Goal: Task Accomplishment & Management: Manage account settings

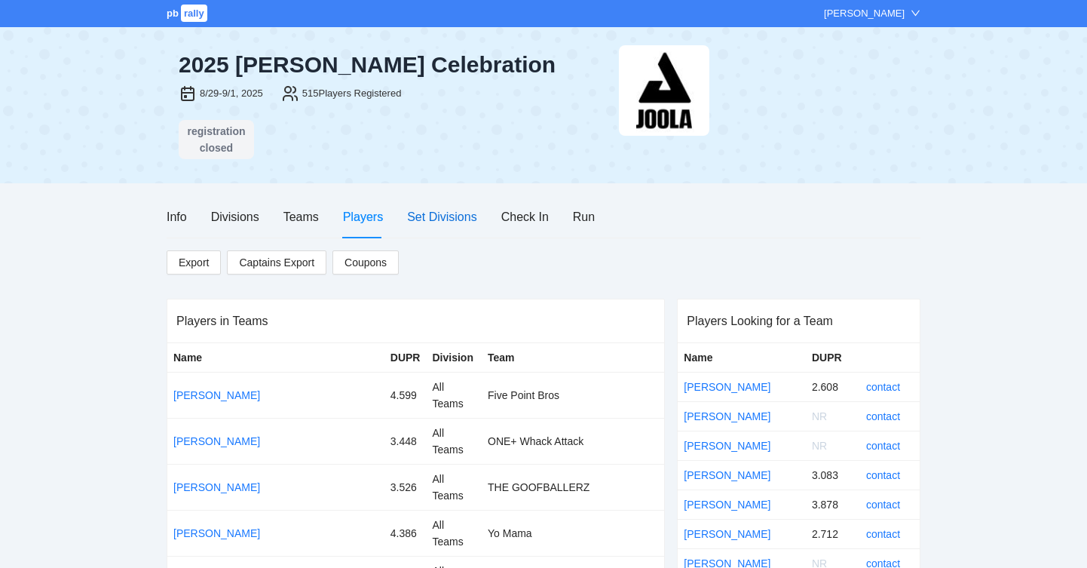
click at [440, 213] on div "Set Divisions" at bounding box center [441, 216] width 69 height 19
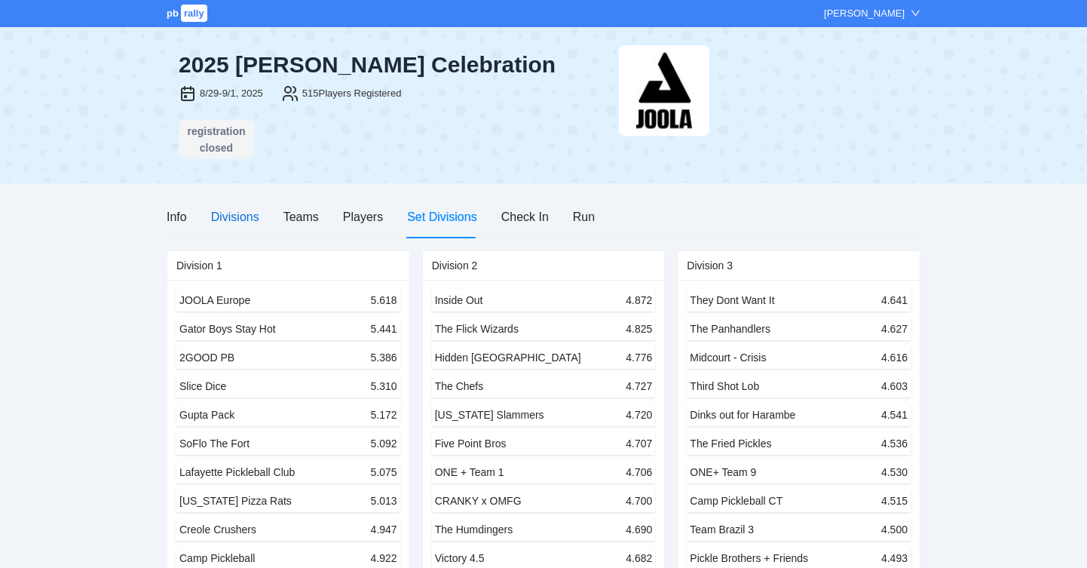
click at [250, 218] on div "Divisions" at bounding box center [235, 216] width 48 height 19
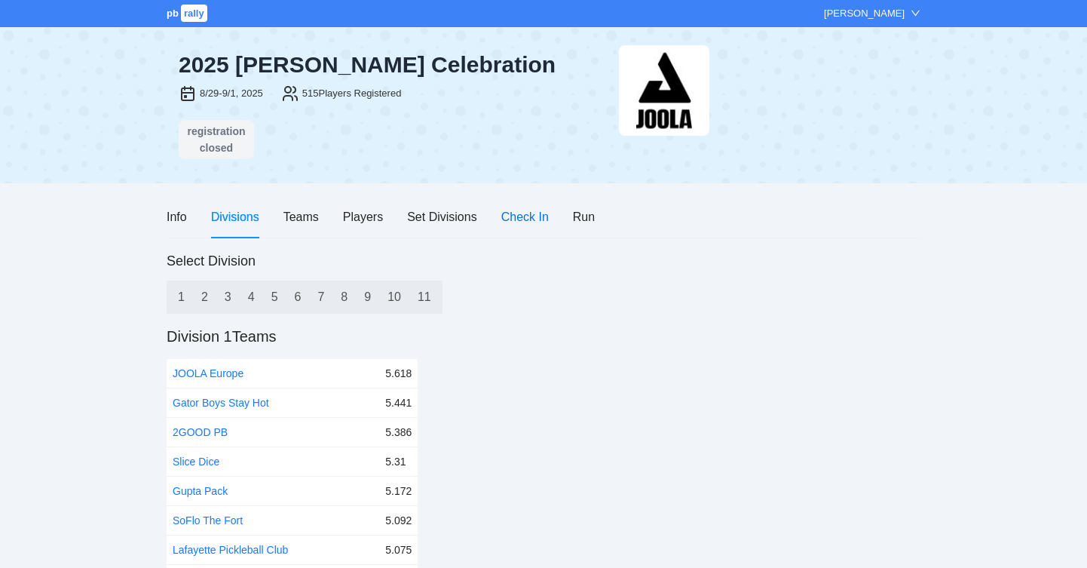
click at [537, 217] on div "Check In" at bounding box center [524, 216] width 47 height 19
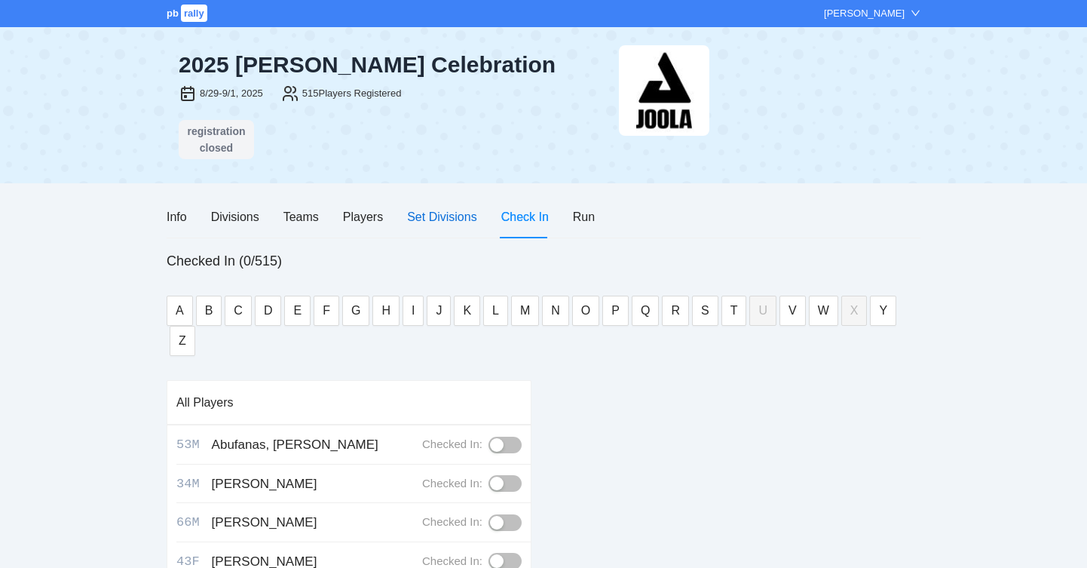
click at [457, 216] on div "Set Divisions" at bounding box center [441, 216] width 69 height 19
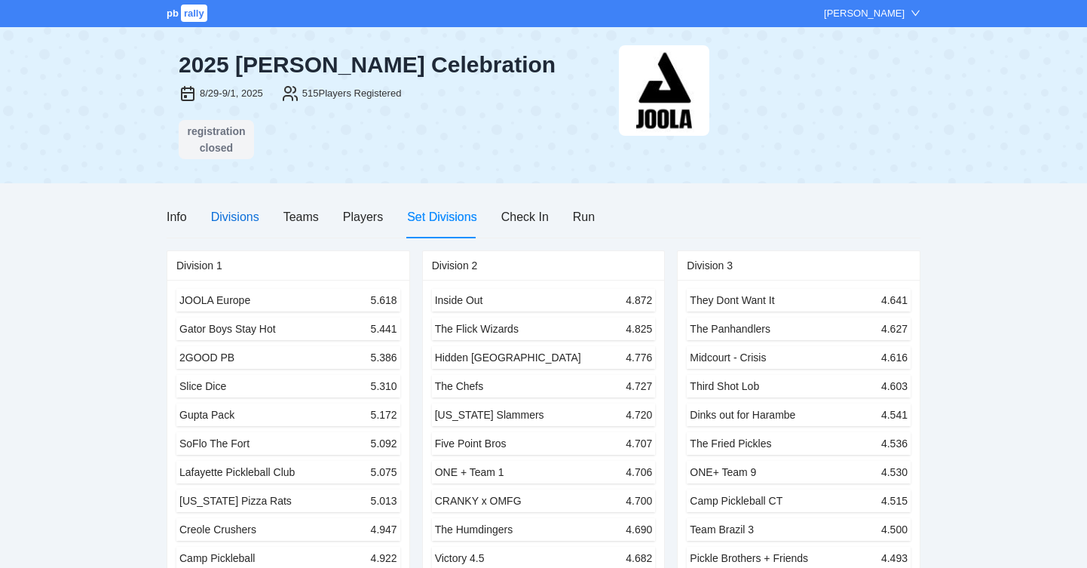
click at [244, 212] on div "Divisions" at bounding box center [235, 216] width 48 height 19
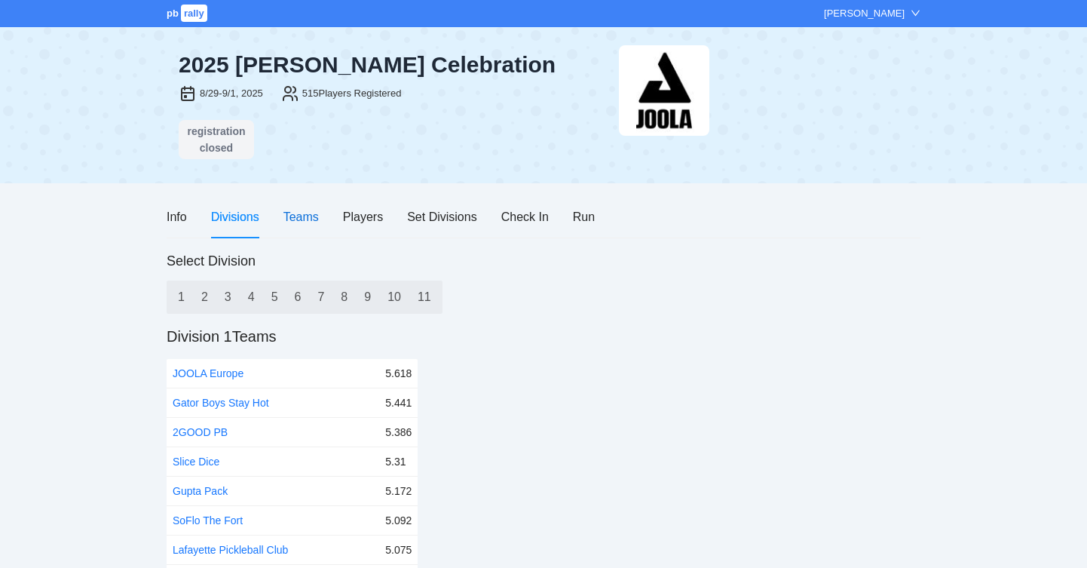
click at [307, 216] on div "Teams" at bounding box center [300, 216] width 35 height 19
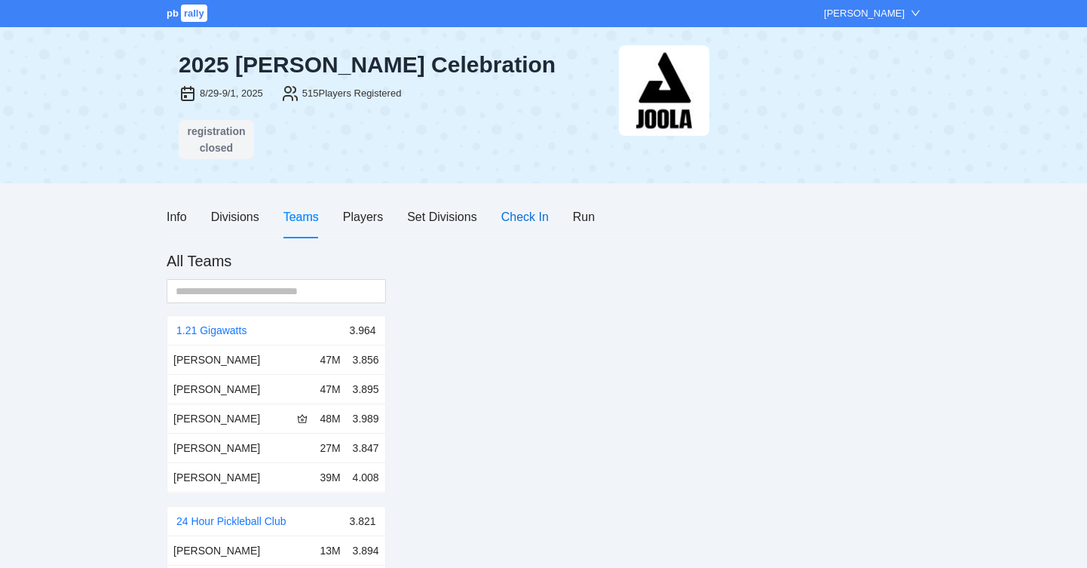
click at [522, 217] on div "Check In" at bounding box center [524, 216] width 47 height 19
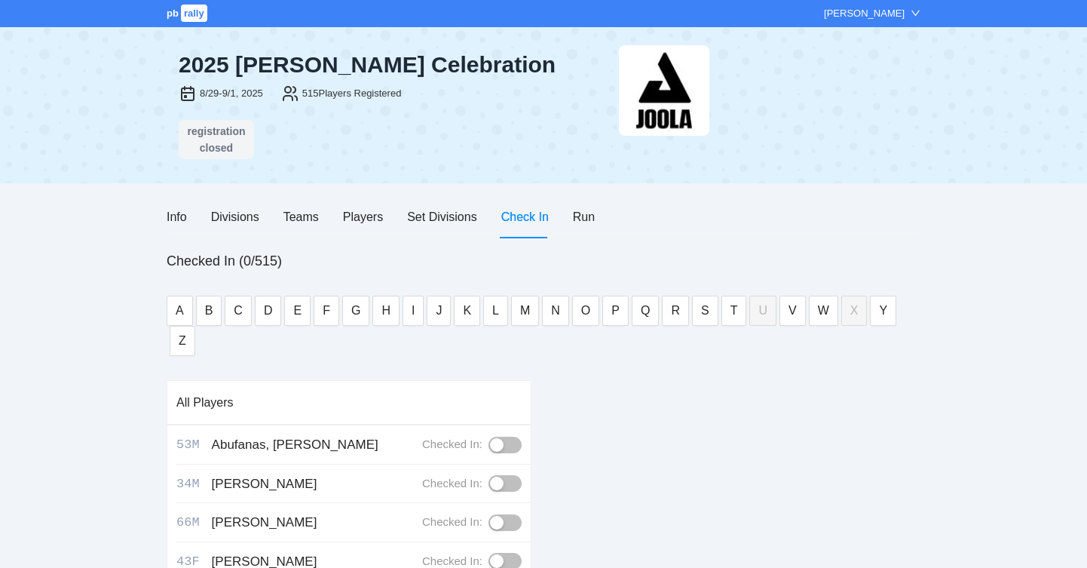
click at [570, 220] on div "Info Divisions Teams Players Set Divisions Check In Run" at bounding box center [381, 216] width 428 height 43
click at [589, 216] on div "Run" at bounding box center [584, 216] width 22 height 19
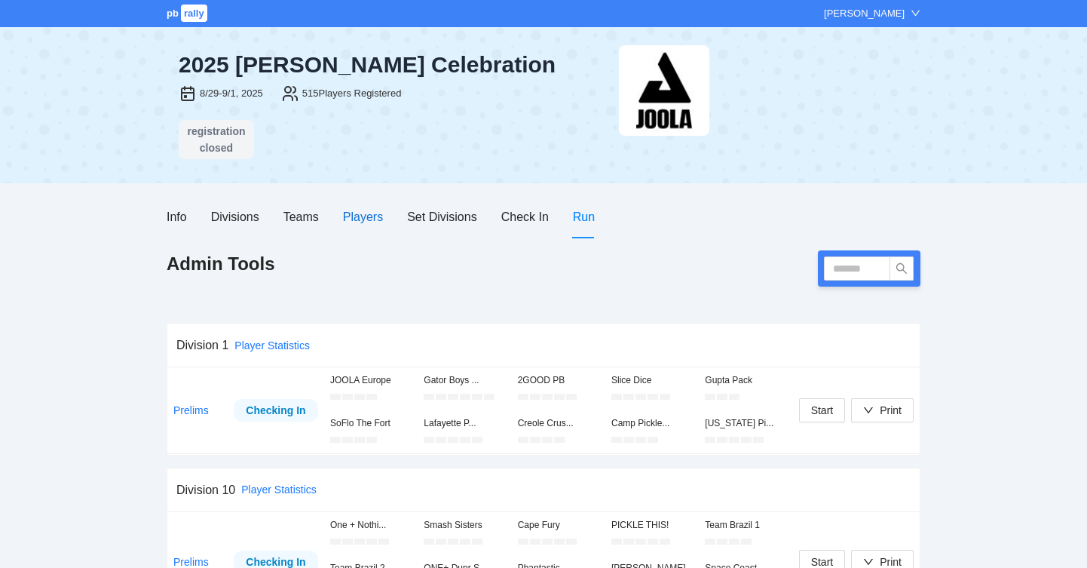
click at [363, 215] on div "Players" at bounding box center [363, 216] width 40 height 19
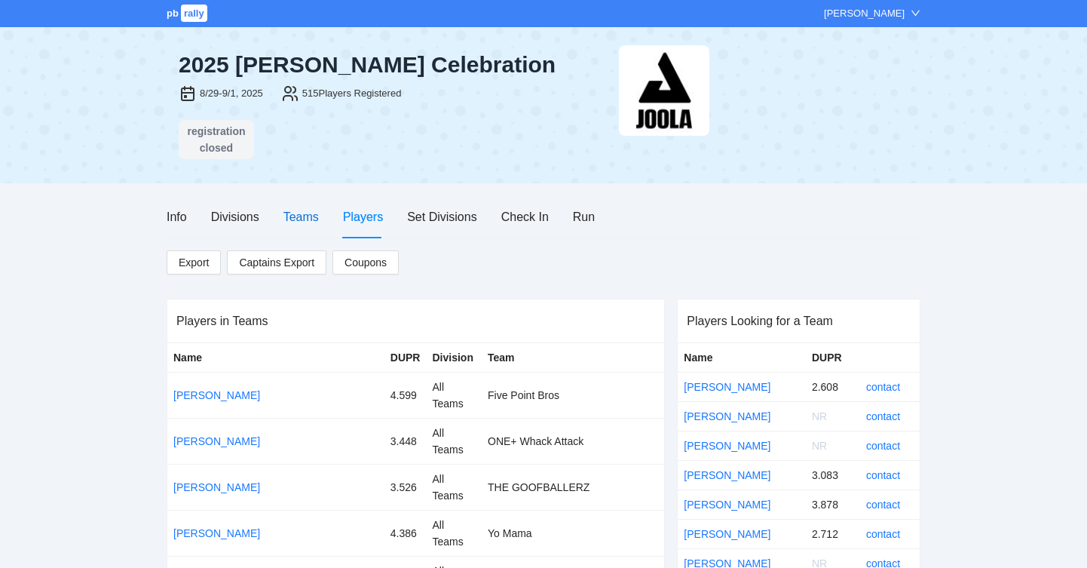
click at [303, 218] on div "Teams" at bounding box center [300, 216] width 35 height 19
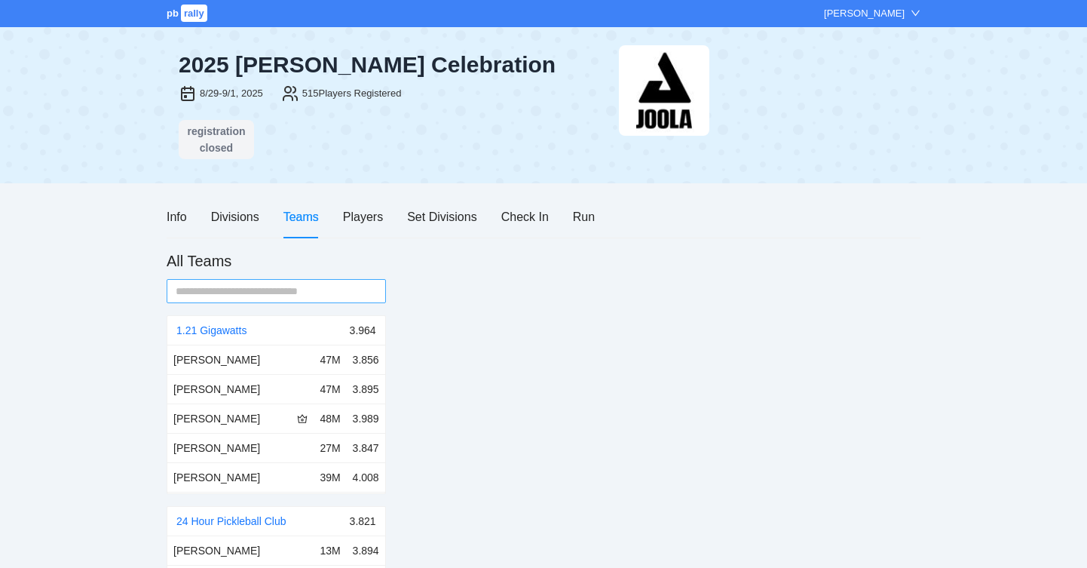
click at [324, 293] on input "text" at bounding box center [270, 291] width 189 height 17
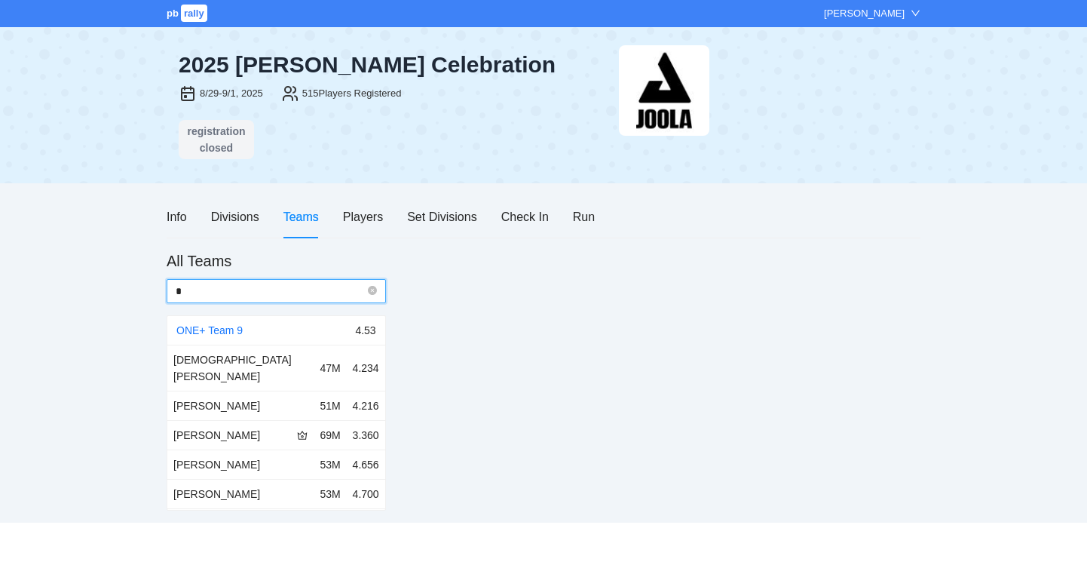
type input "*"
click at [222, 324] on link "ONE+ Team 9" at bounding box center [209, 330] width 66 height 12
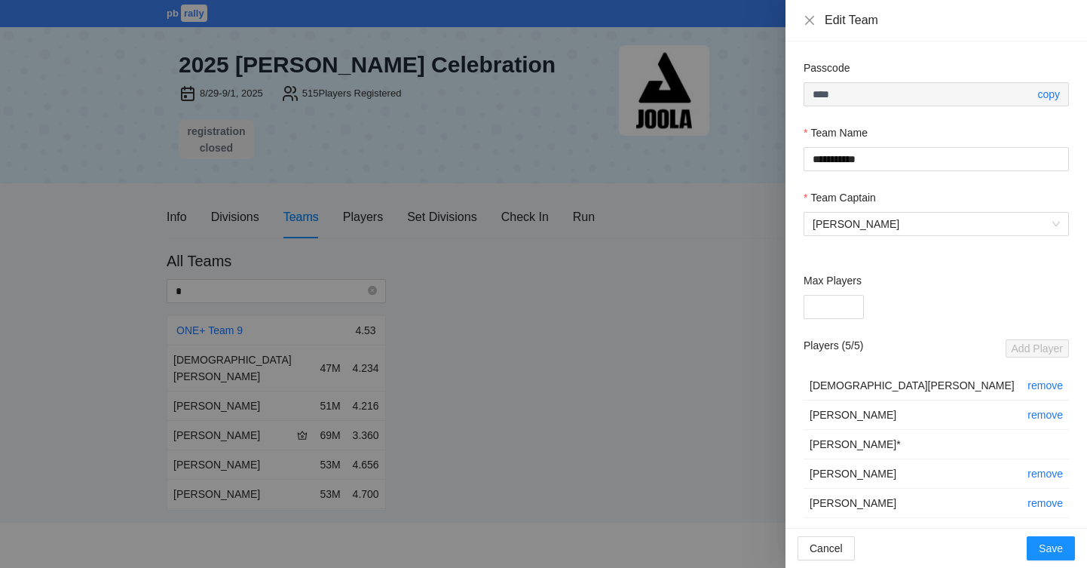
scroll to position [8, 0]
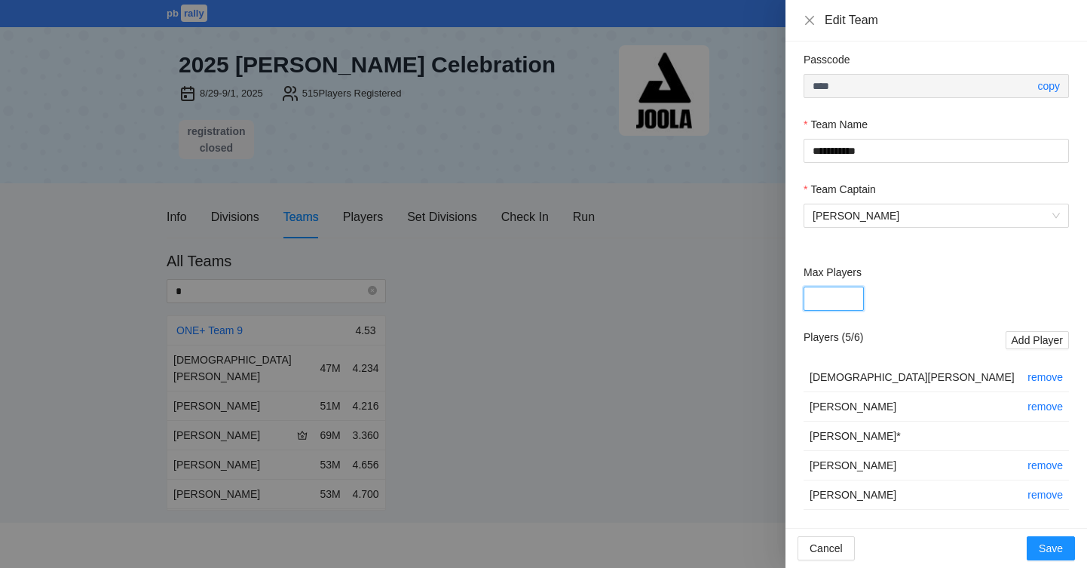
type input "*"
click at [847, 296] on input "*" at bounding box center [834, 299] width 60 height 24
click at [1040, 541] on span "Save" at bounding box center [1051, 548] width 24 height 17
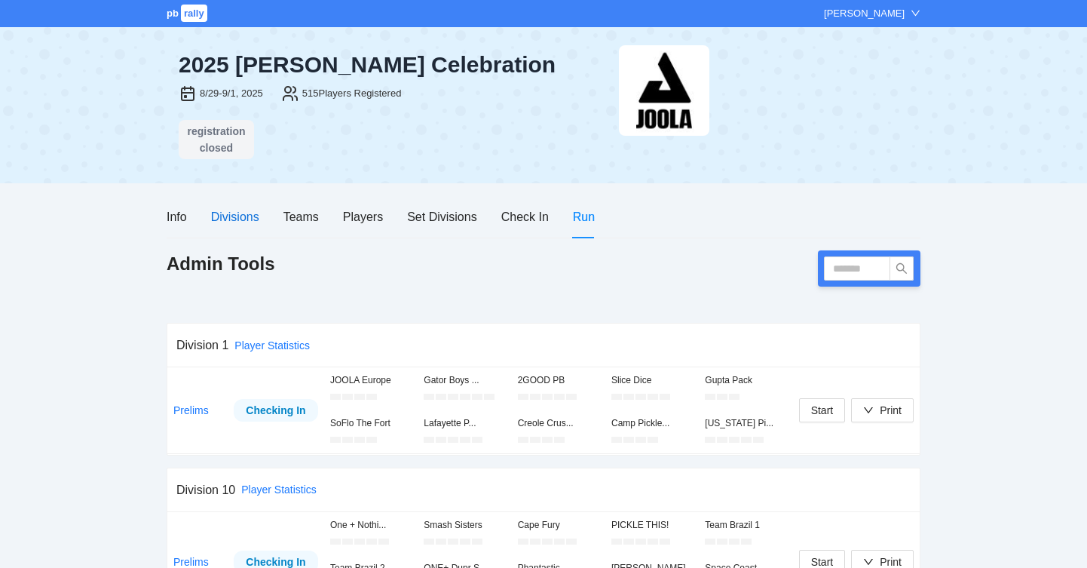
click at [249, 216] on div "Divisions" at bounding box center [235, 216] width 48 height 19
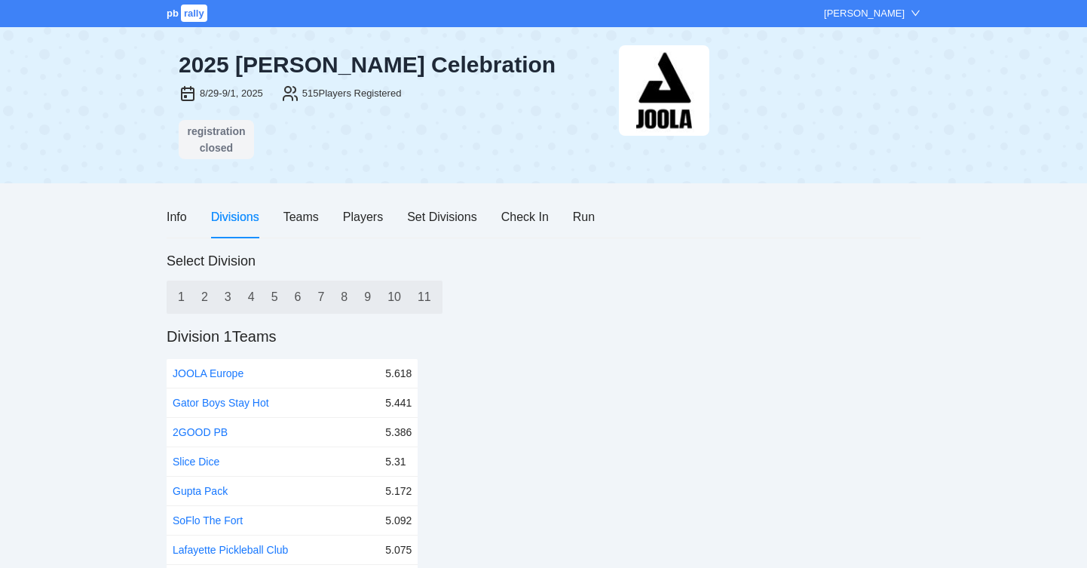
click at [339, 222] on div "Info Divisions Teams Players Set Divisions Check In Run" at bounding box center [381, 216] width 428 height 43
click at [315, 219] on div "Teams" at bounding box center [300, 216] width 35 height 19
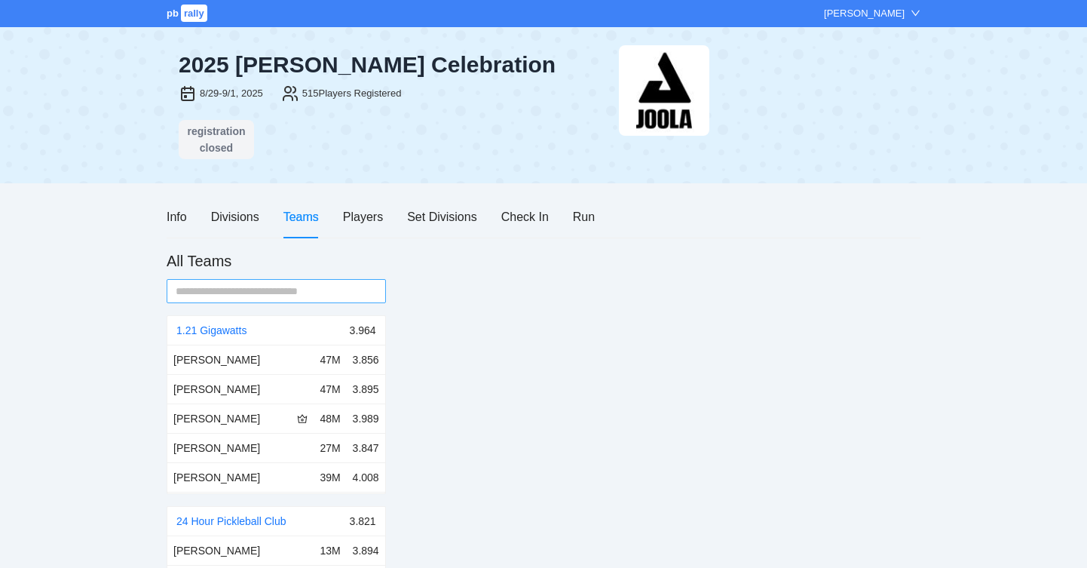
click at [277, 294] on input "text" at bounding box center [270, 291] width 189 height 17
type input "*"
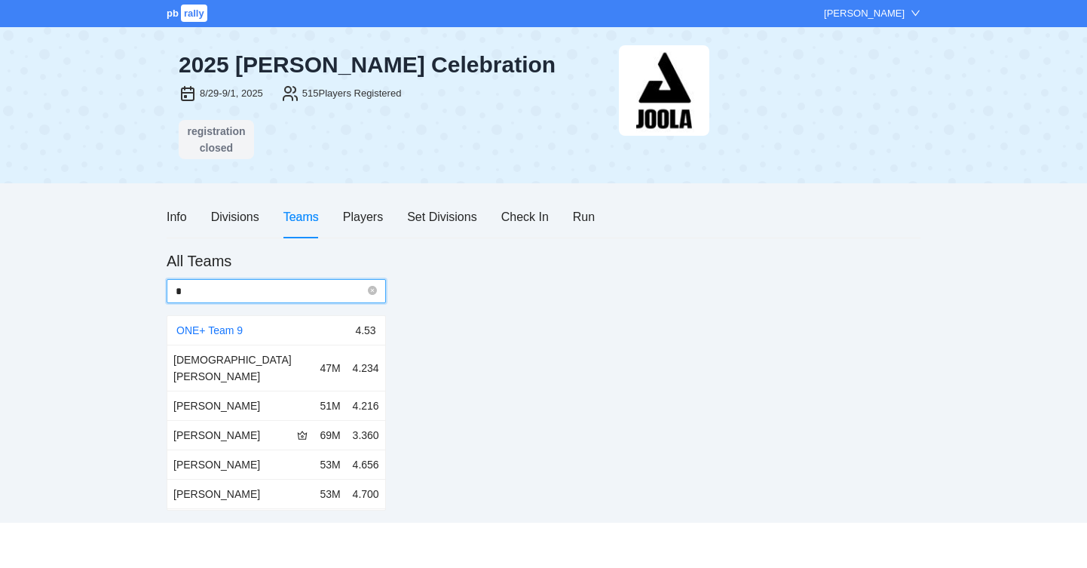
type input "*"
click at [220, 329] on link "ONE+ Team 9" at bounding box center [209, 330] width 66 height 12
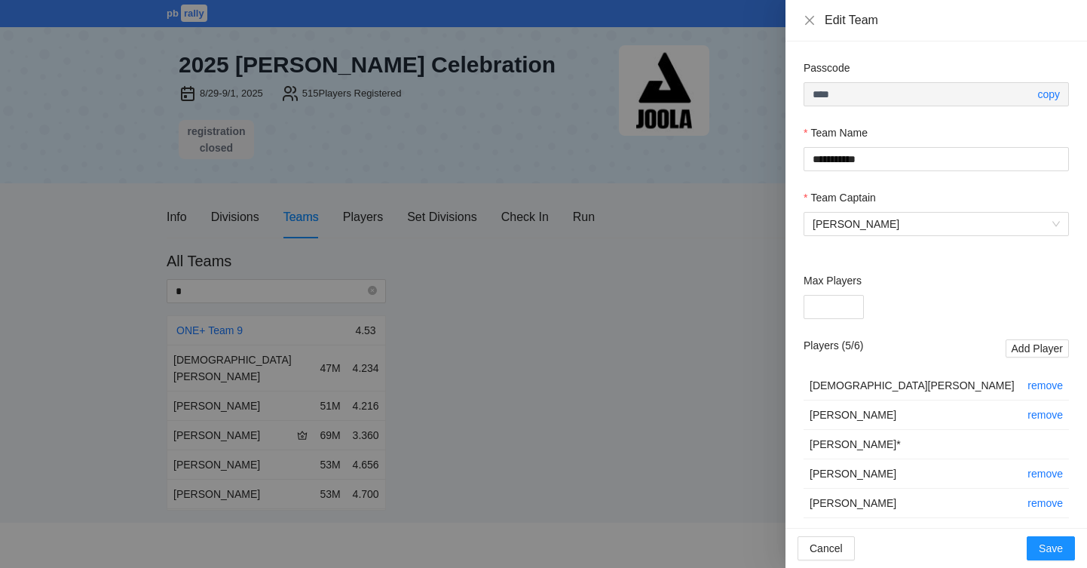
scroll to position [8, 0]
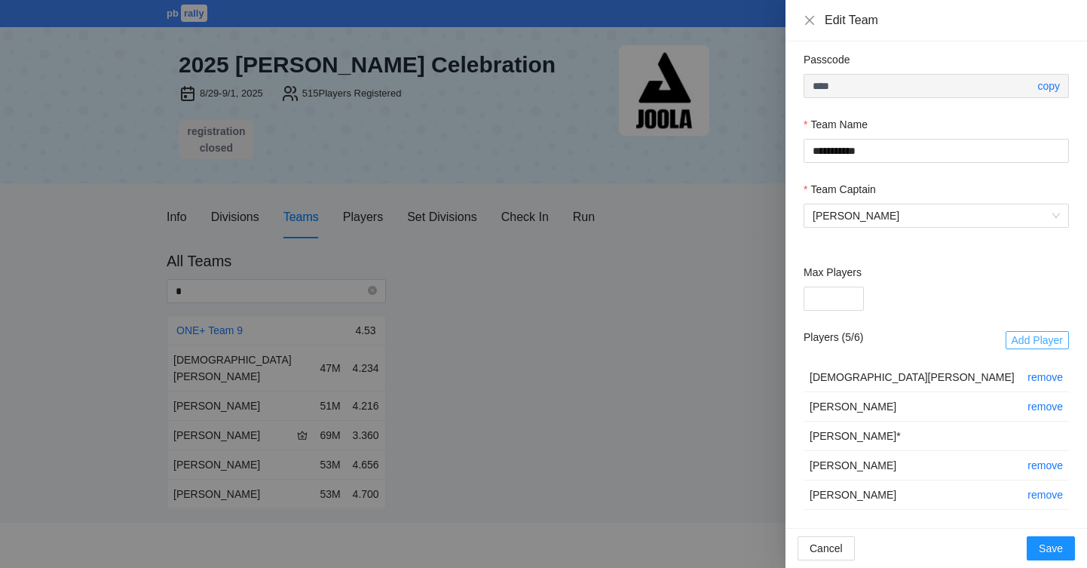
click at [1040, 343] on span "Add Player" at bounding box center [1037, 340] width 51 height 17
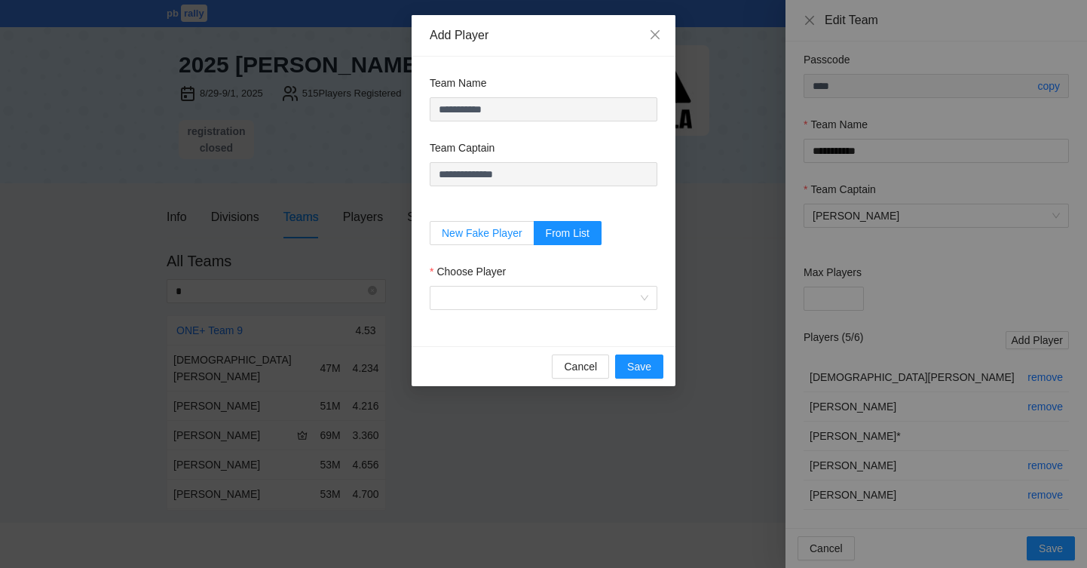
click at [495, 227] on span "New Fake Player" at bounding box center [482, 233] width 81 height 12
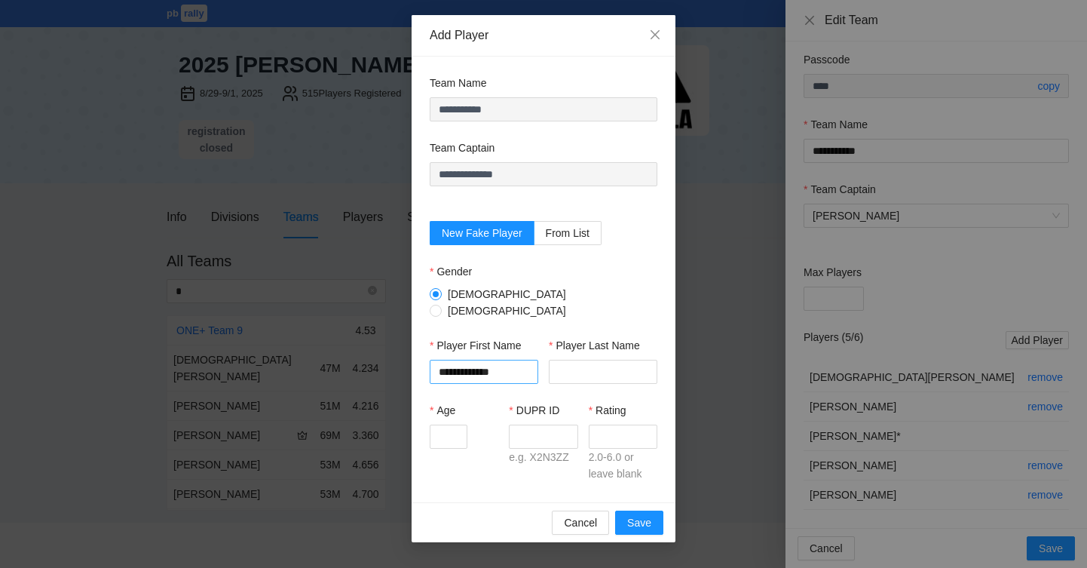
drag, startPoint x: 501, startPoint y: 364, endPoint x: 478, endPoint y: 364, distance: 23.4
click at [478, 364] on input "**********" at bounding box center [484, 372] width 109 height 24
type input "*******"
click at [565, 373] on input "Player Last Name" at bounding box center [603, 372] width 109 height 24
paste input "*****"
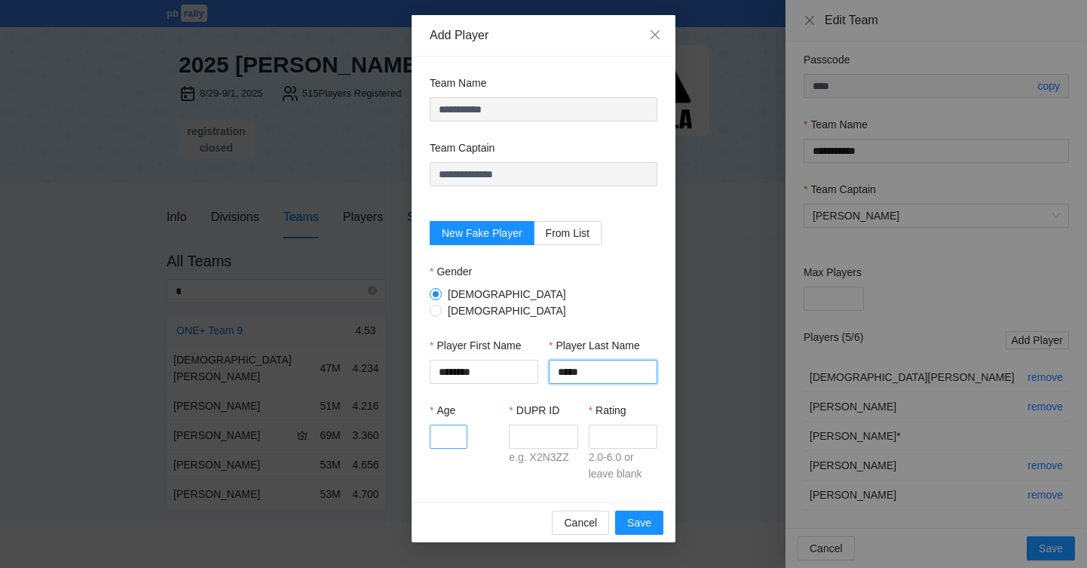
type input "*****"
click at [439, 424] on input "Age" at bounding box center [449, 436] width 38 height 24
type input "**"
click at [529, 407] on label "DUPR ID" at bounding box center [534, 410] width 51 height 17
click at [529, 424] on input "DUPR ID" at bounding box center [543, 436] width 69 height 24
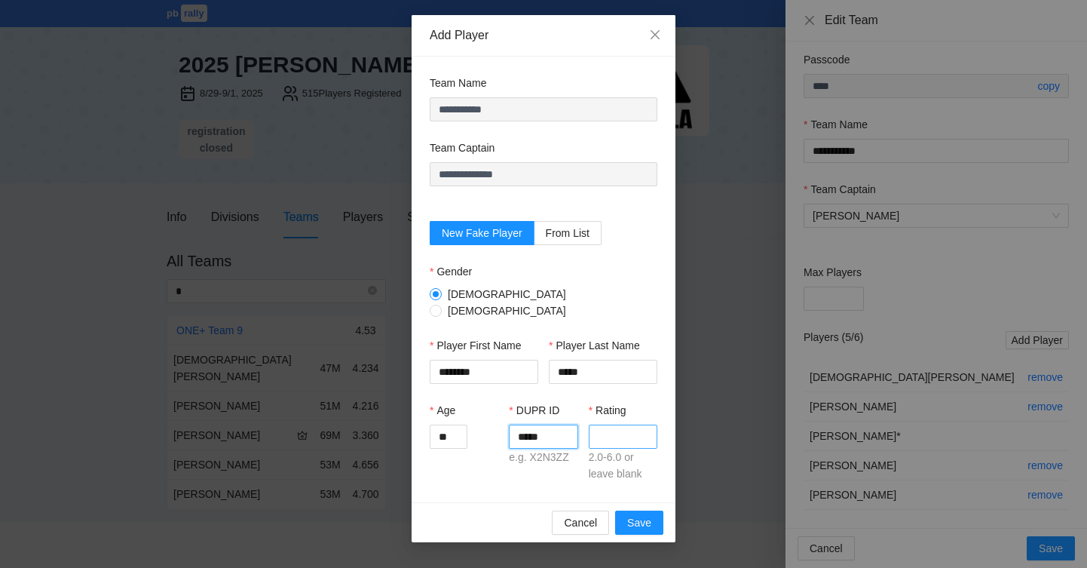
type input "*****"
click at [599, 425] on input "Rating" at bounding box center [623, 436] width 69 height 24
type input "***"
click at [645, 514] on span "Save" at bounding box center [639, 522] width 24 height 17
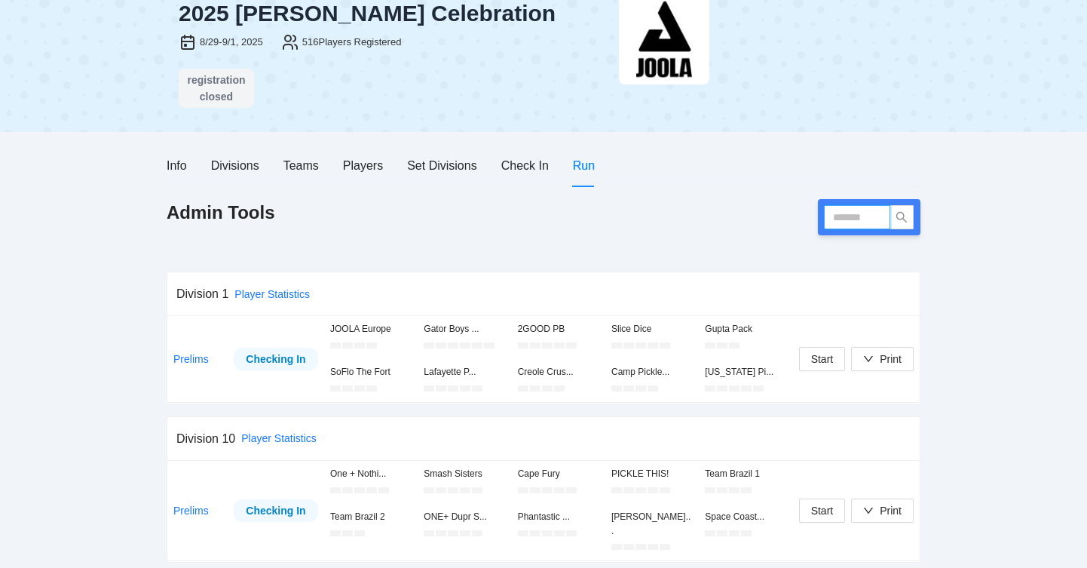
scroll to position [97, 0]
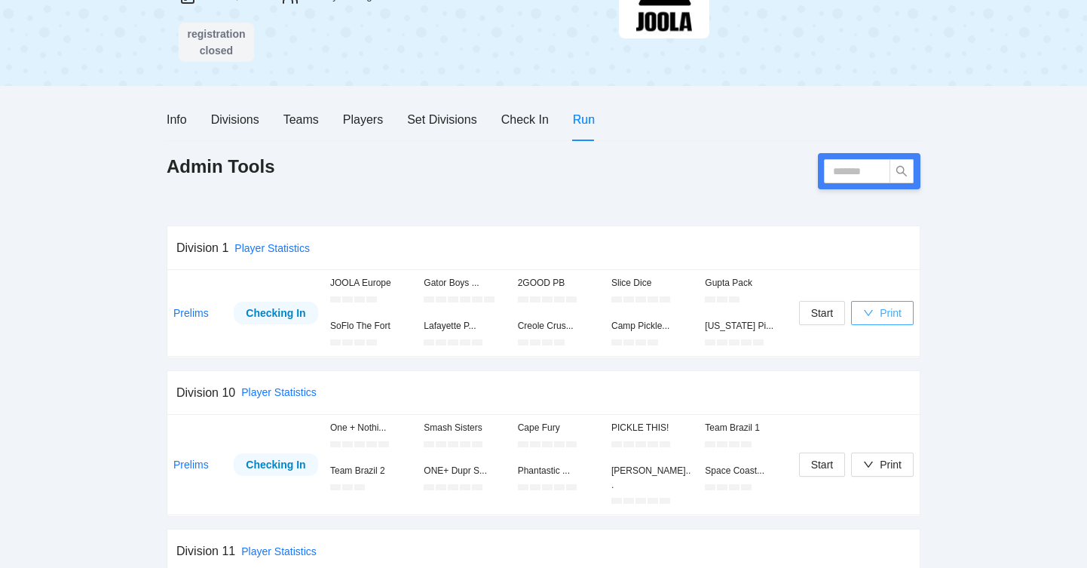
click at [886, 311] on div "Print" at bounding box center [891, 313] width 22 height 17
click at [884, 339] on span "Overview" at bounding box center [899, 342] width 78 height 17
click at [869, 314] on icon "down" at bounding box center [868, 313] width 11 height 11
click at [1000, 51] on div "2025 [PERSON_NAME] Celebration 8/29-9/1, 2025 516 Players Registered registrati…" at bounding box center [543, 7] width 1087 height 155
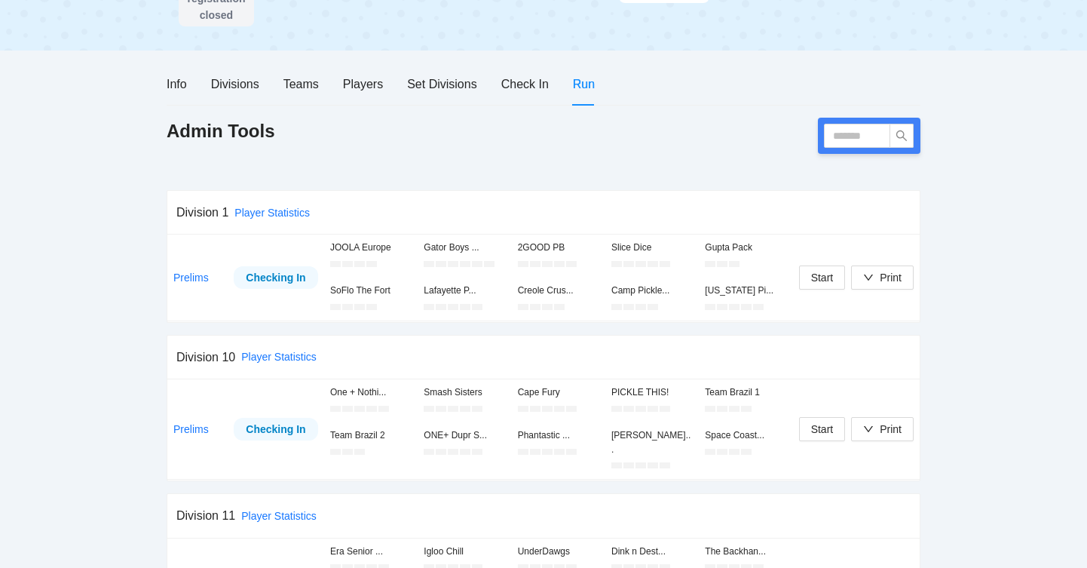
scroll to position [145, 0]
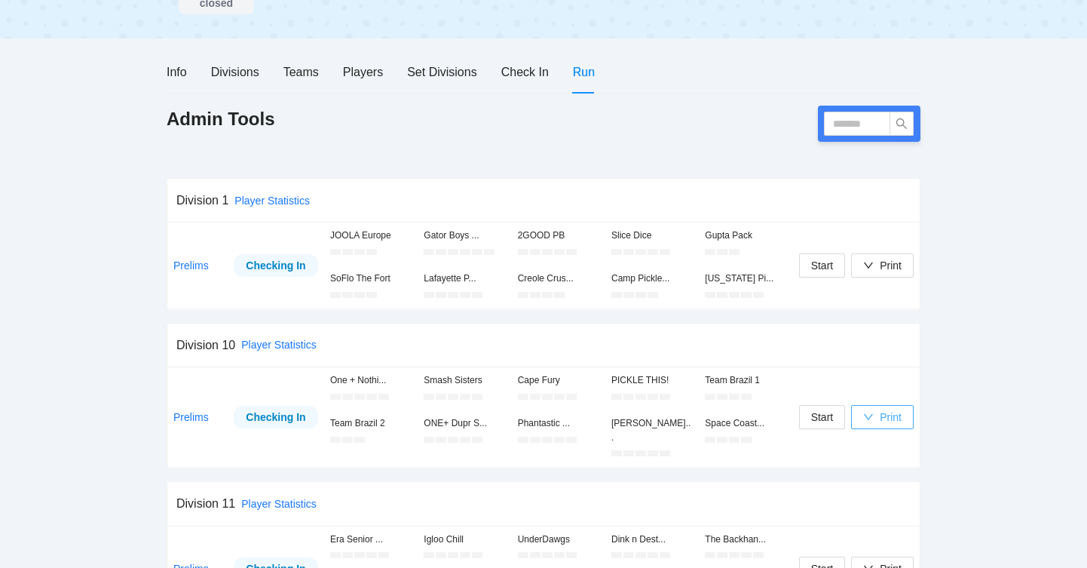
click at [871, 409] on div "button" at bounding box center [868, 417] width 11 height 17
click at [872, 438] on span "Overview" at bounding box center [899, 439] width 78 height 17
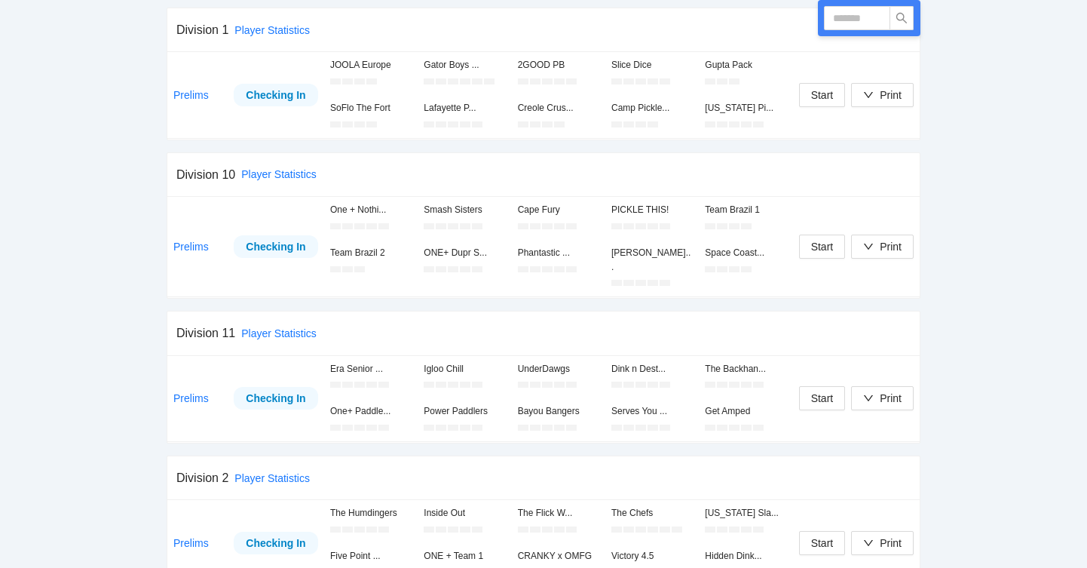
scroll to position [321, 0]
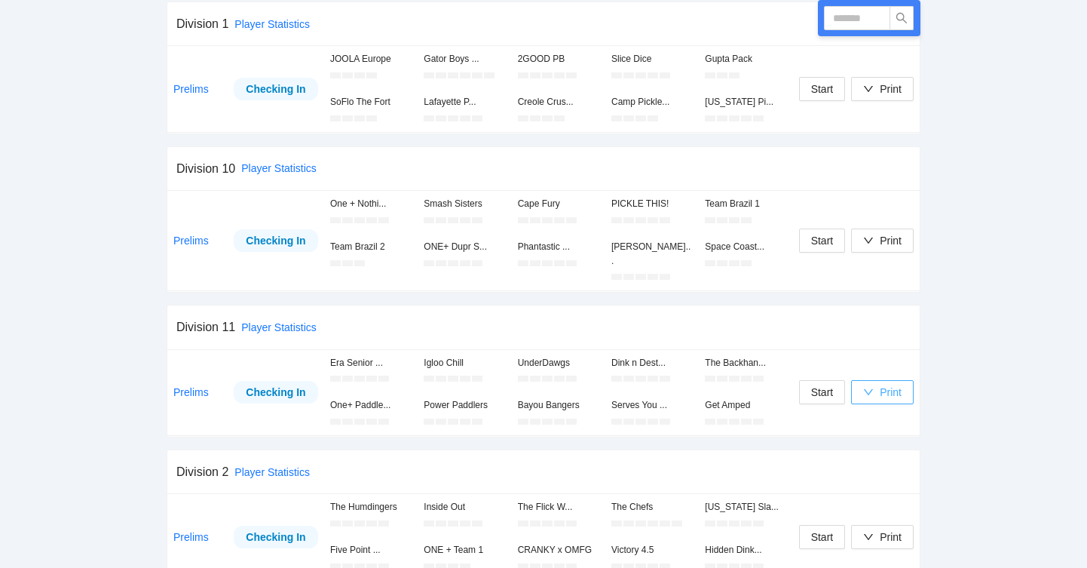
click at [875, 384] on div "Print" at bounding box center [882, 392] width 38 height 17
click at [883, 410] on span "Overview" at bounding box center [899, 408] width 78 height 17
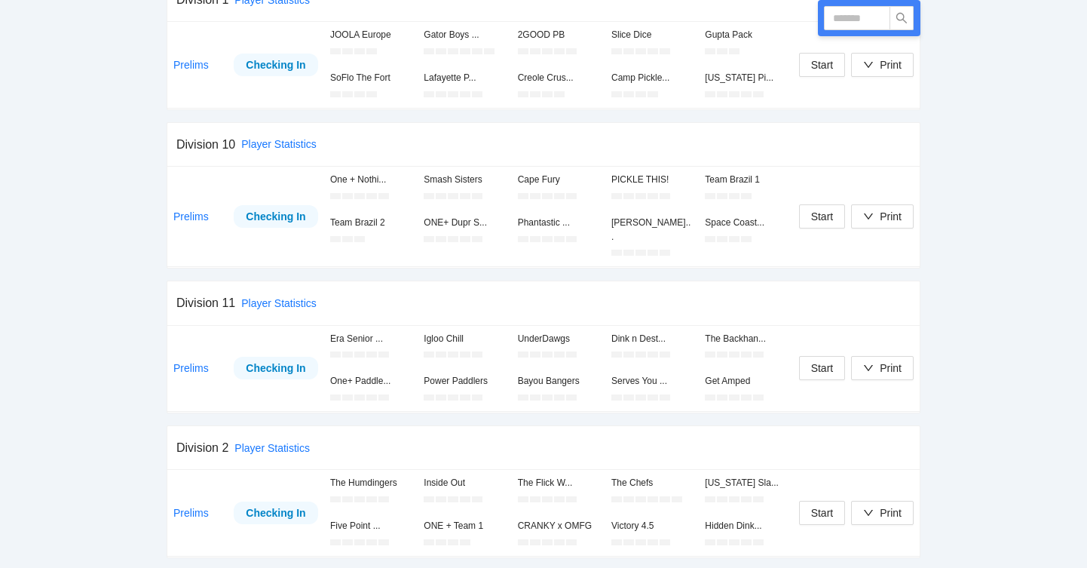
scroll to position [353, 0]
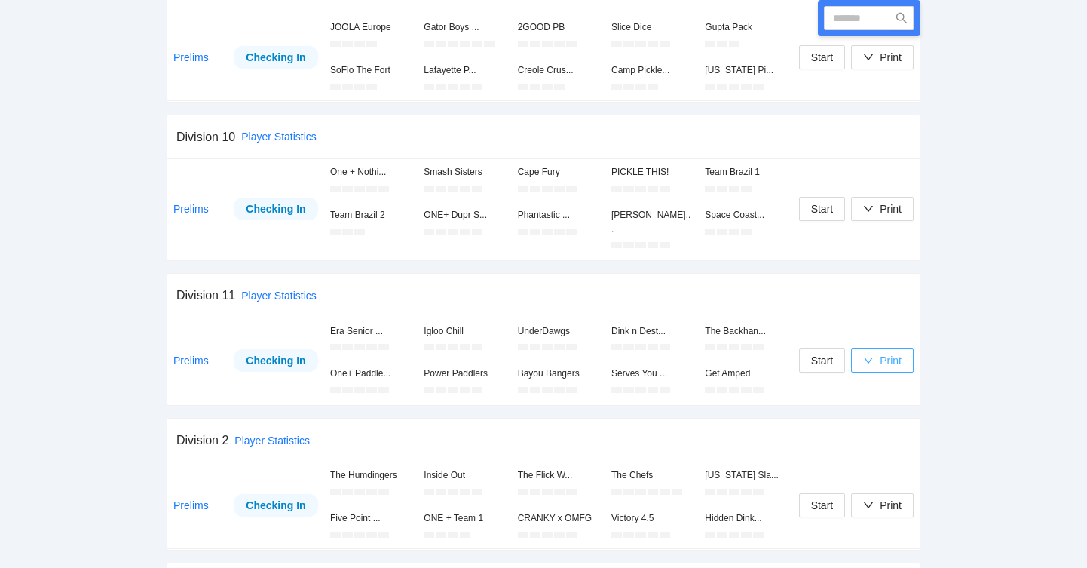
click at [898, 352] on div "Print" at bounding box center [891, 360] width 22 height 17
click at [896, 376] on span "Overview" at bounding box center [899, 376] width 78 height 17
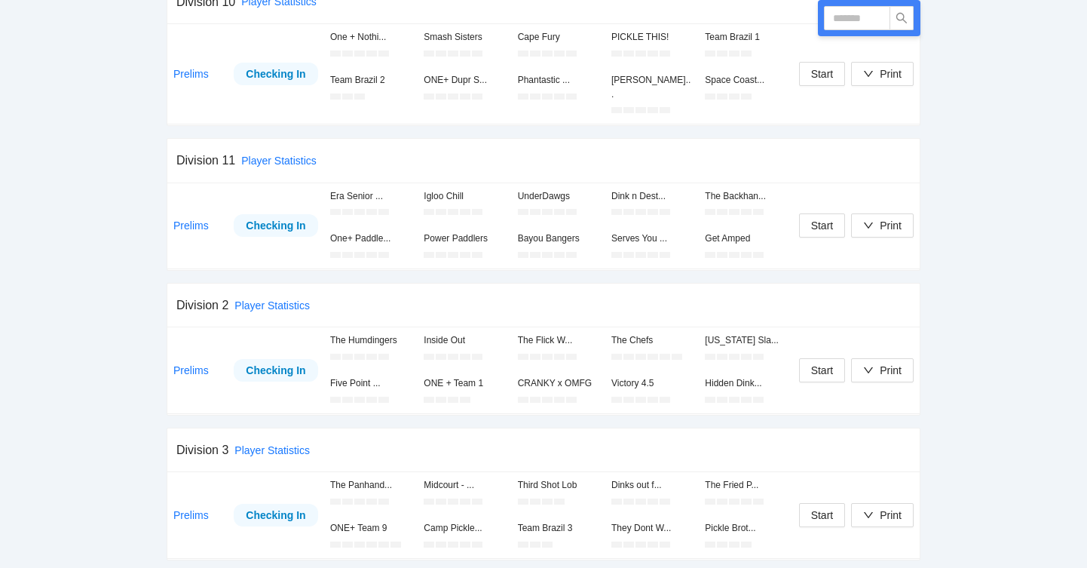
scroll to position [544, 0]
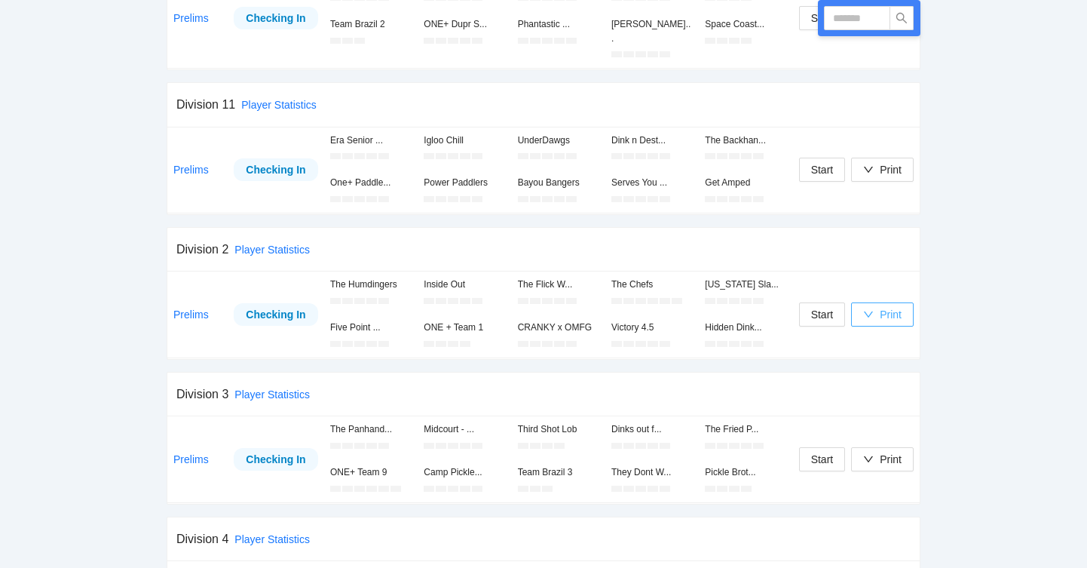
click at [881, 306] on div "Print" at bounding box center [891, 314] width 22 height 17
click at [905, 332] on span "Overview" at bounding box center [899, 330] width 78 height 17
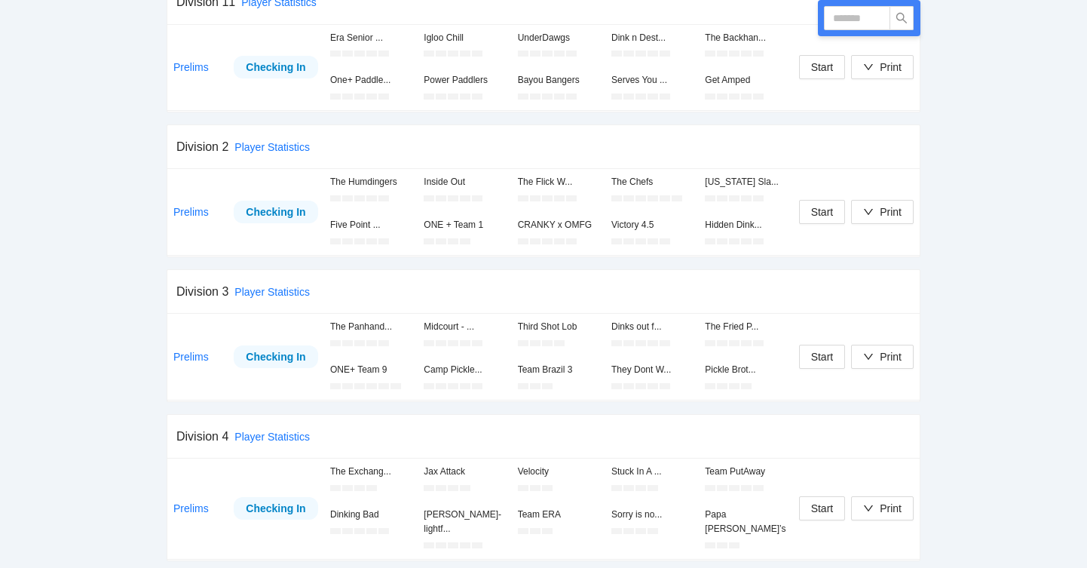
scroll to position [676, 0]
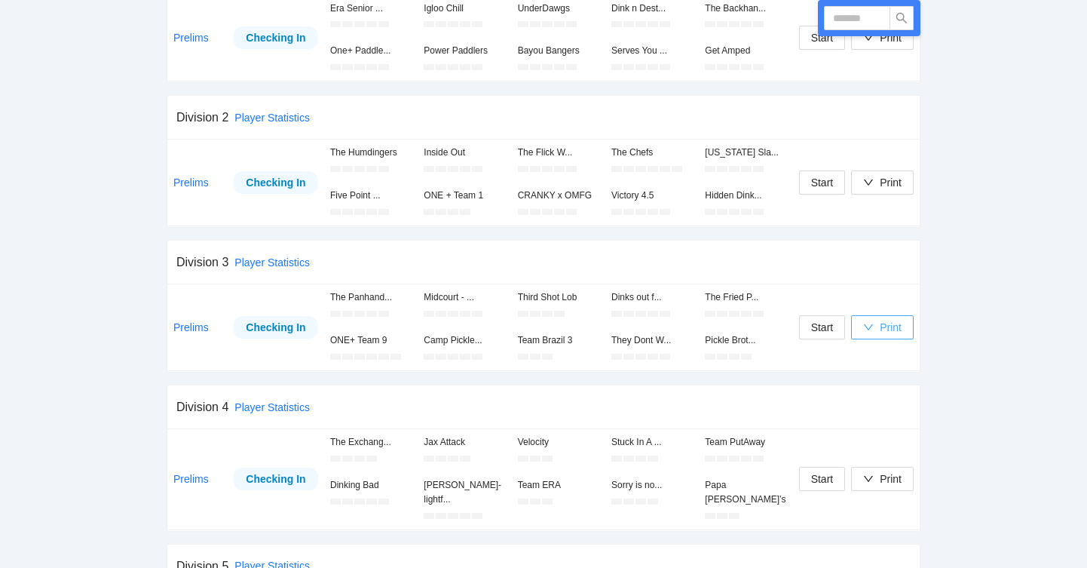
click at [890, 315] on button "Print" at bounding box center [882, 327] width 63 height 24
click at [874, 354] on li "Scorecards" at bounding box center [898, 366] width 96 height 24
click at [872, 322] on icon "down" at bounding box center [868, 327] width 11 height 11
click at [884, 339] on span "Overview" at bounding box center [899, 342] width 78 height 17
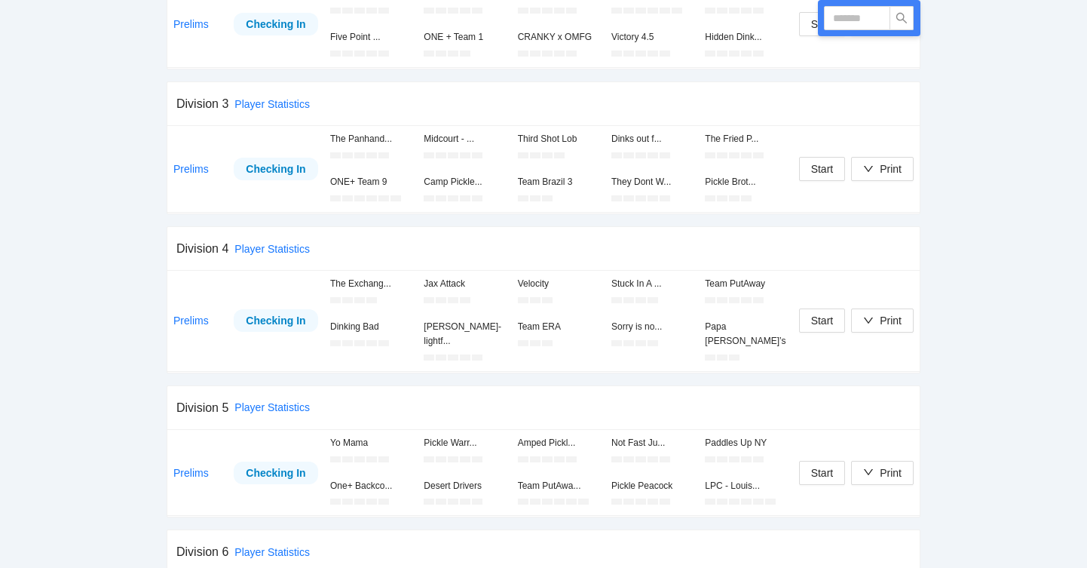
scroll to position [852, 0]
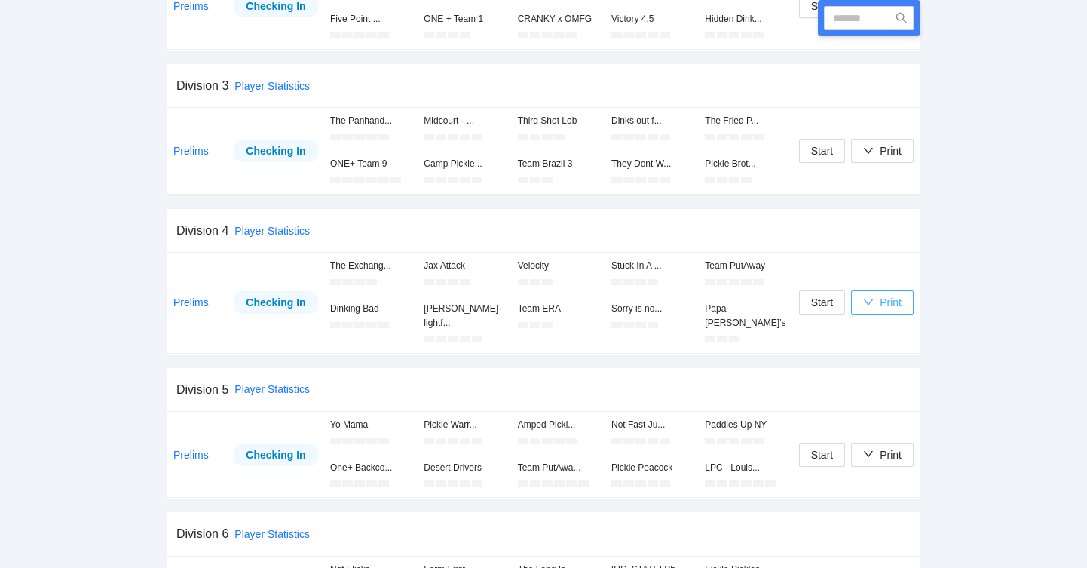
click at [871, 294] on div "button" at bounding box center [868, 302] width 11 height 17
click at [893, 306] on span "Overview" at bounding box center [899, 310] width 78 height 17
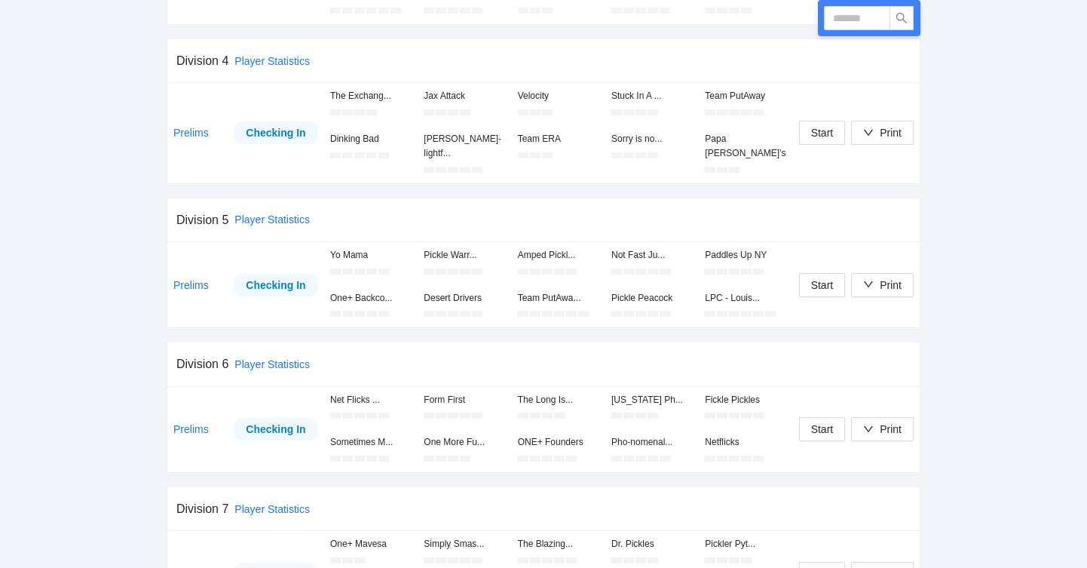
scroll to position [1027, 0]
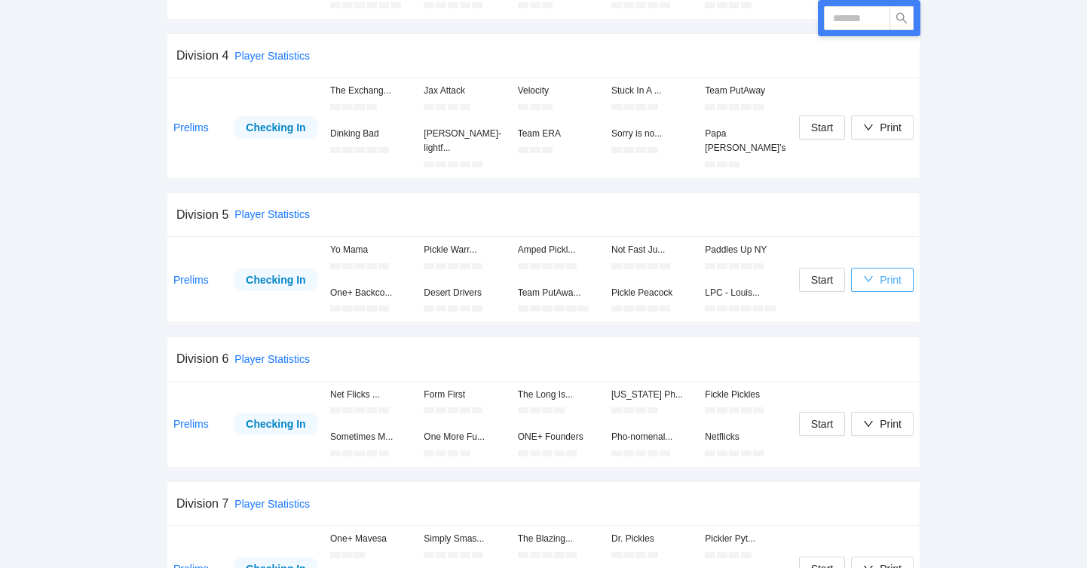
click at [898, 271] on div "Print" at bounding box center [891, 279] width 22 height 17
click at [878, 281] on span "Overview" at bounding box center [899, 280] width 78 height 17
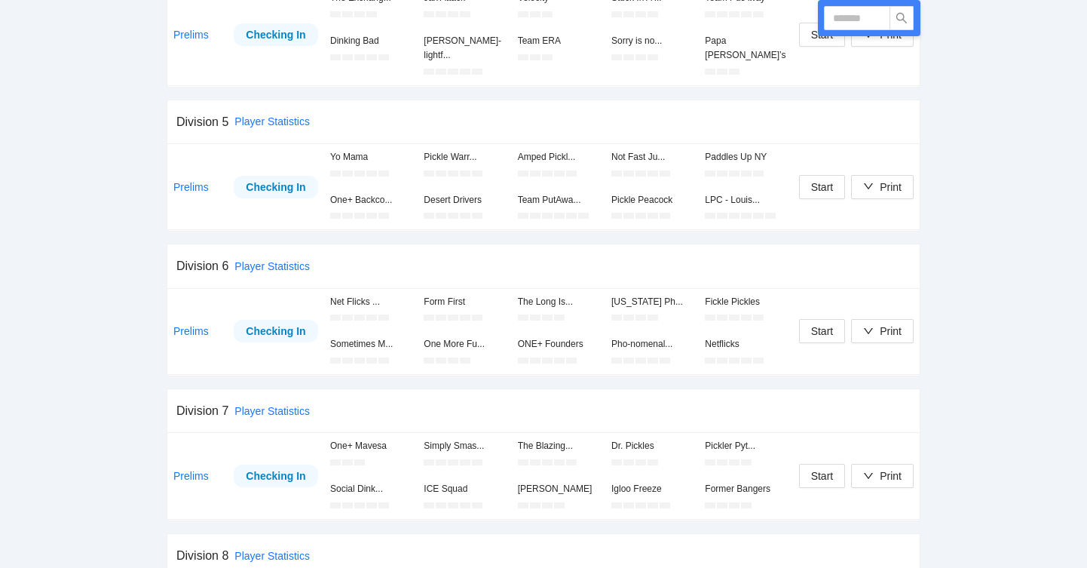
scroll to position [1134, 0]
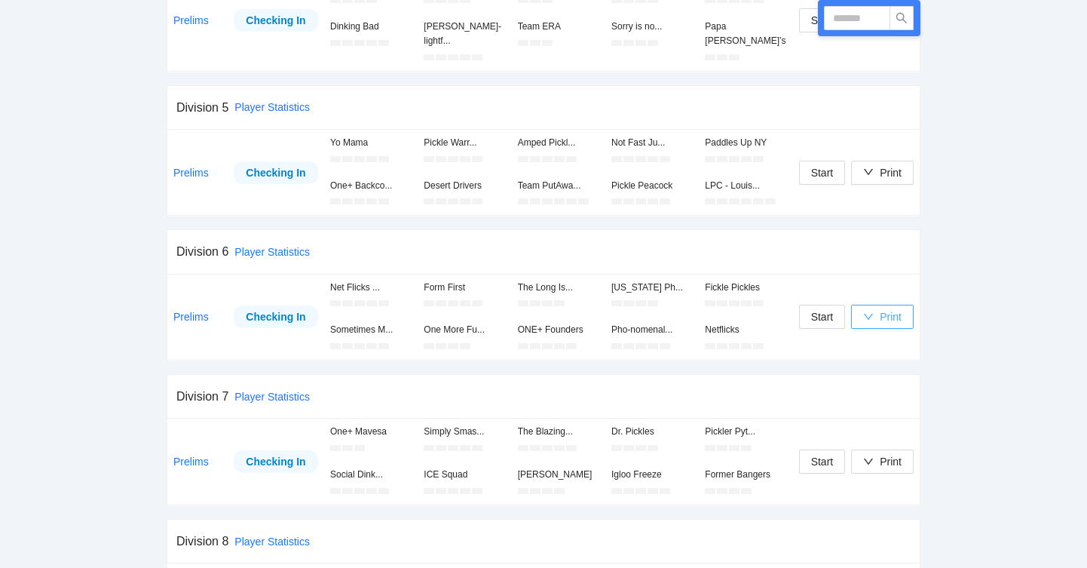
click at [876, 308] on div "Print" at bounding box center [882, 316] width 38 height 17
click at [882, 320] on span "Overview" at bounding box center [899, 318] width 78 height 17
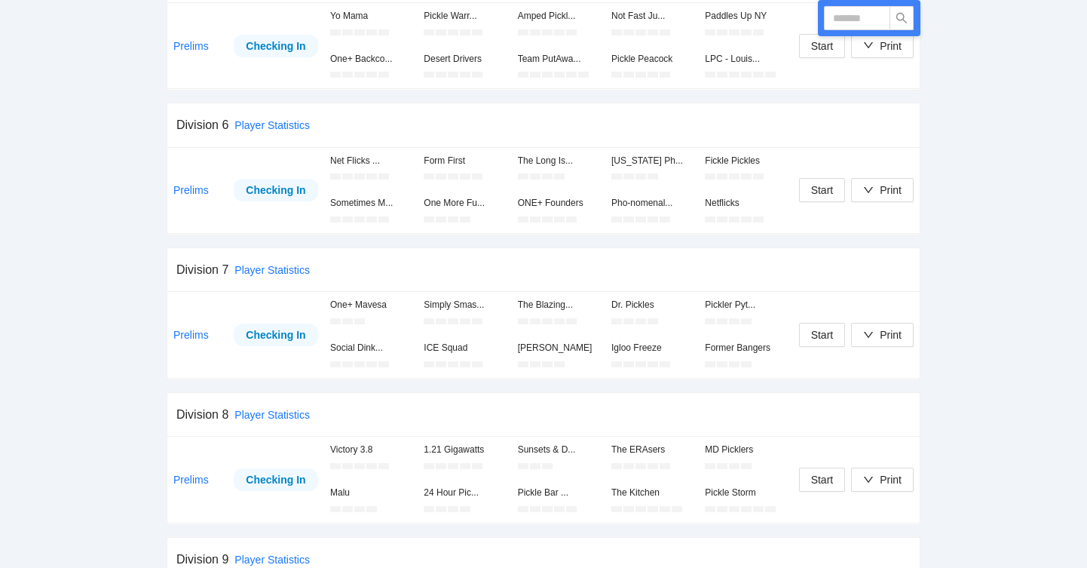
scroll to position [1293, 0]
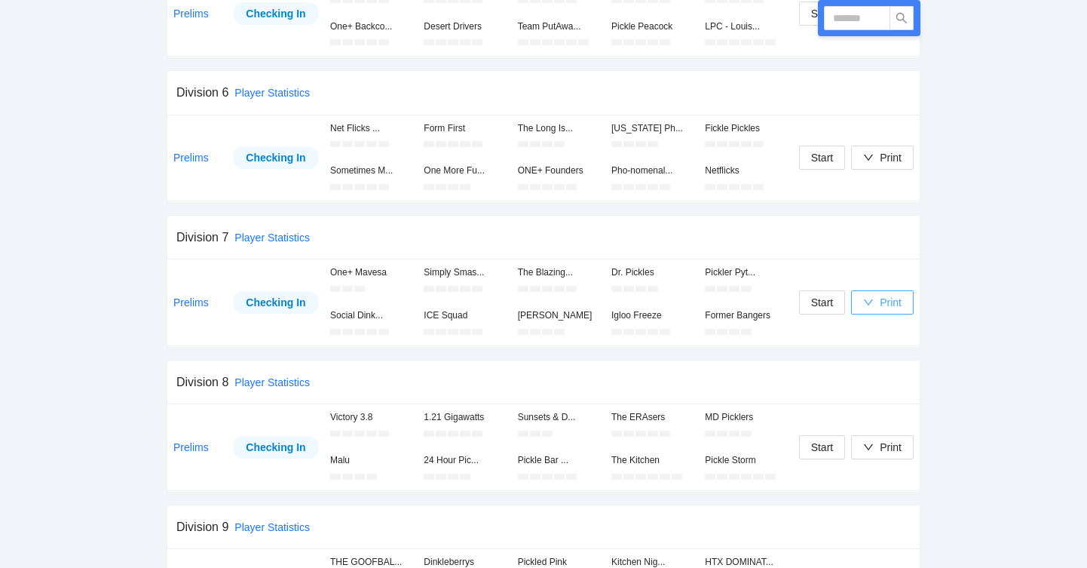
click at [871, 299] on icon "down" at bounding box center [868, 302] width 9 height 6
click at [875, 303] on span "Overview" at bounding box center [899, 304] width 78 height 17
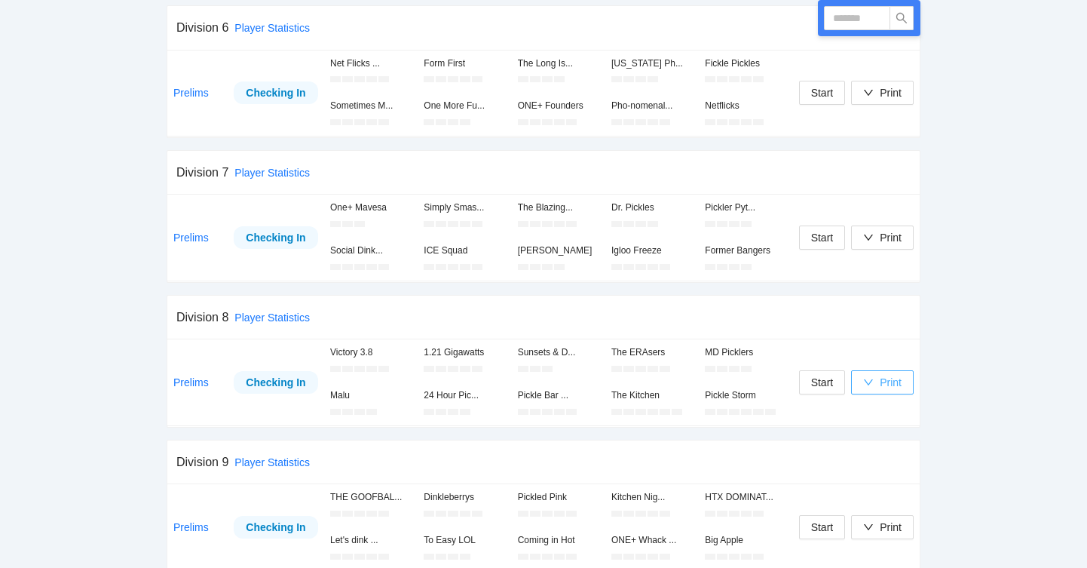
click at [877, 374] on div "Print" at bounding box center [882, 382] width 38 height 17
click at [881, 386] on span "Overview" at bounding box center [899, 383] width 78 height 17
click at [875, 484] on td "Print Start" at bounding box center [856, 527] width 127 height 86
click at [871, 522] on icon "down" at bounding box center [868, 527] width 11 height 11
click at [888, 418] on span "Overview" at bounding box center [899, 419] width 78 height 17
